Goal: Information Seeking & Learning: Learn about a topic

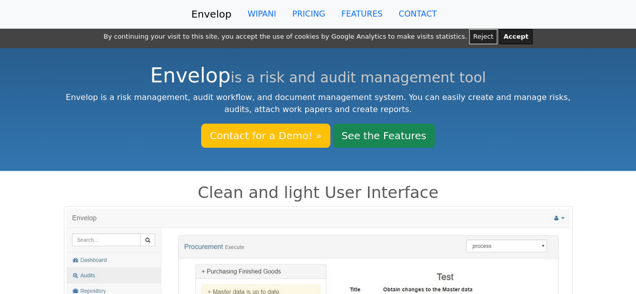
click at [469, 35] on button "Reject" at bounding box center [483, 36] width 28 height 15
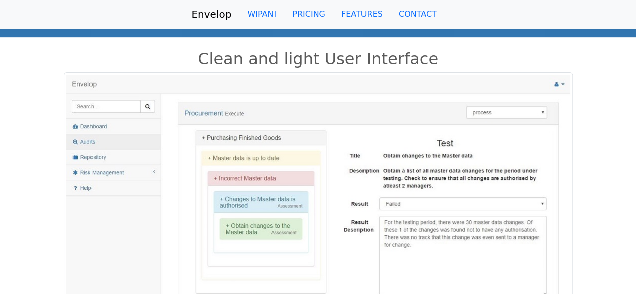
scroll to position [112, 0]
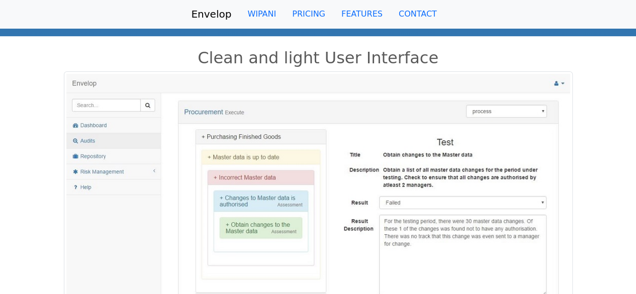
click at [98, 154] on img at bounding box center [318, 198] width 509 height 255
click at [273, 14] on link "WIPANI" at bounding box center [261, 14] width 45 height 20
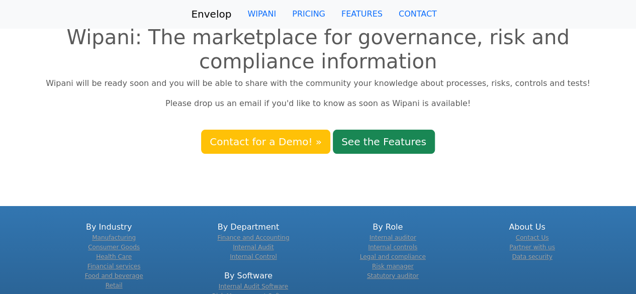
click at [230, 17] on link "Envelop" at bounding box center [211, 14] width 40 height 20
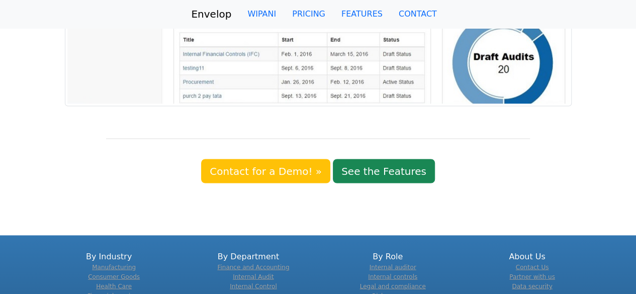
scroll to position [911, 0]
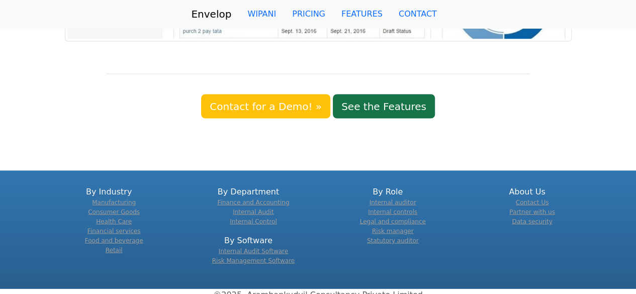
click at [362, 94] on link "See the Features" at bounding box center [384, 106] width 102 height 24
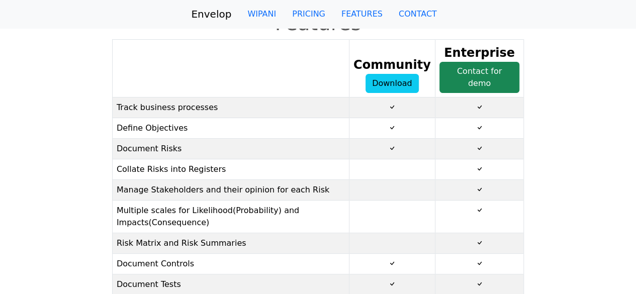
scroll to position [15, 0]
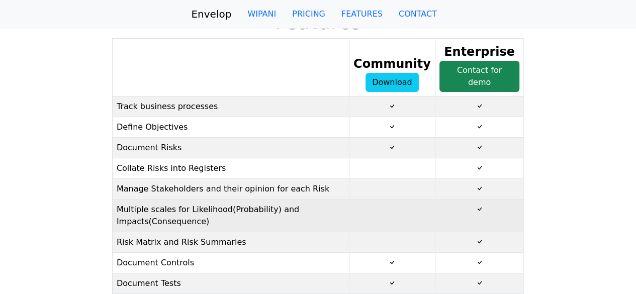
click at [170, 217] on td "Multiple scales for Likelihood(Probability) and Impacts(Consequence)" at bounding box center [230, 216] width 237 height 33
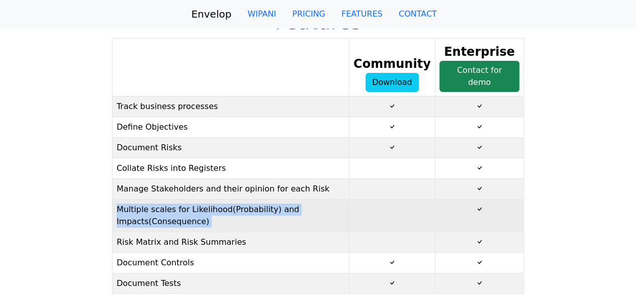
click at [170, 217] on td "Multiple scales for Likelihood(Probability) and Impacts(Consequence)" at bounding box center [230, 216] width 237 height 33
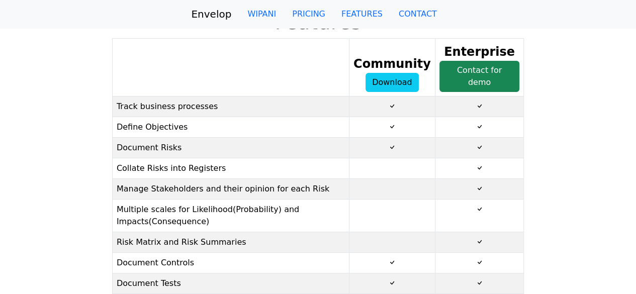
click at [79, 181] on div at bounding box center [53, 299] width 106 height 522
